Goal: Task Accomplishment & Management: Use online tool/utility

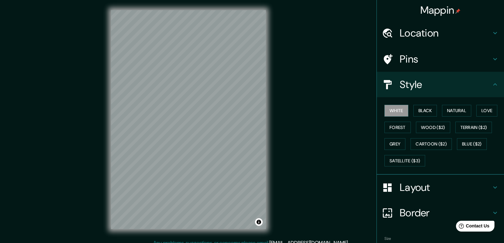
click at [400, 32] on h4 "Location" at bounding box center [446, 33] width 92 height 13
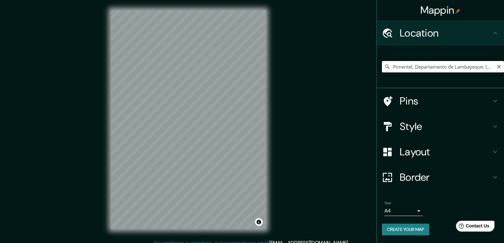
click at [417, 64] on input "Pimentel, Departamento de Lambayeque, [GEOGRAPHIC_DATA]" at bounding box center [443, 66] width 122 height 11
click at [499, 64] on icon "Clear" at bounding box center [499, 66] width 5 height 5
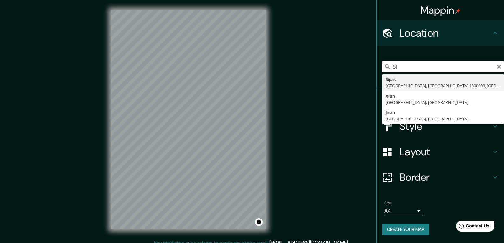
type input "S"
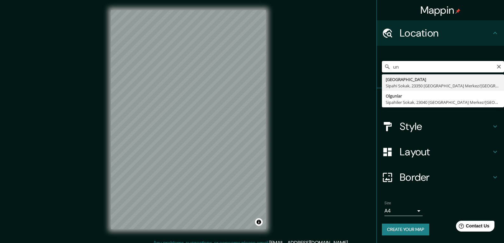
type input "u"
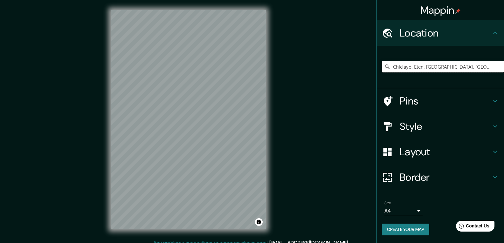
type input "Chiclayo, Eten, [GEOGRAPHIC_DATA], [GEOGRAPHIC_DATA]"
click at [501, 65] on icon "Clear" at bounding box center [499, 67] width 4 height 4
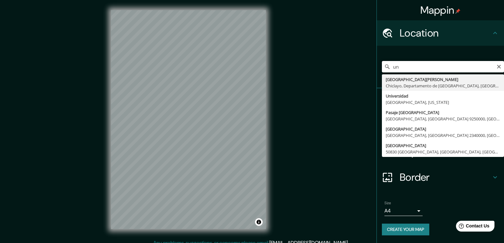
type input "u"
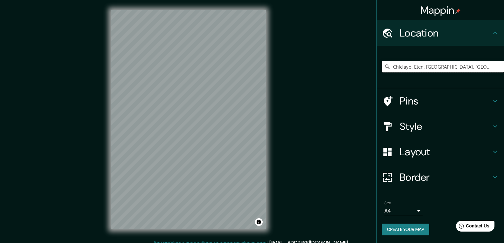
type input "Chiclayo, Eten, [GEOGRAPHIC_DATA], [GEOGRAPHIC_DATA]"
click at [310, 124] on div "Mappin Location [GEOGRAPHIC_DATA], [GEOGRAPHIC_DATA], [GEOGRAPHIC_DATA], [GEOGR…" at bounding box center [252, 125] width 504 height 250
click at [278, 200] on div "Mappin Location [GEOGRAPHIC_DATA], [GEOGRAPHIC_DATA], [GEOGRAPHIC_DATA], [GEOGR…" at bounding box center [252, 125] width 504 height 250
